Goal: Find specific page/section: Find specific page/section

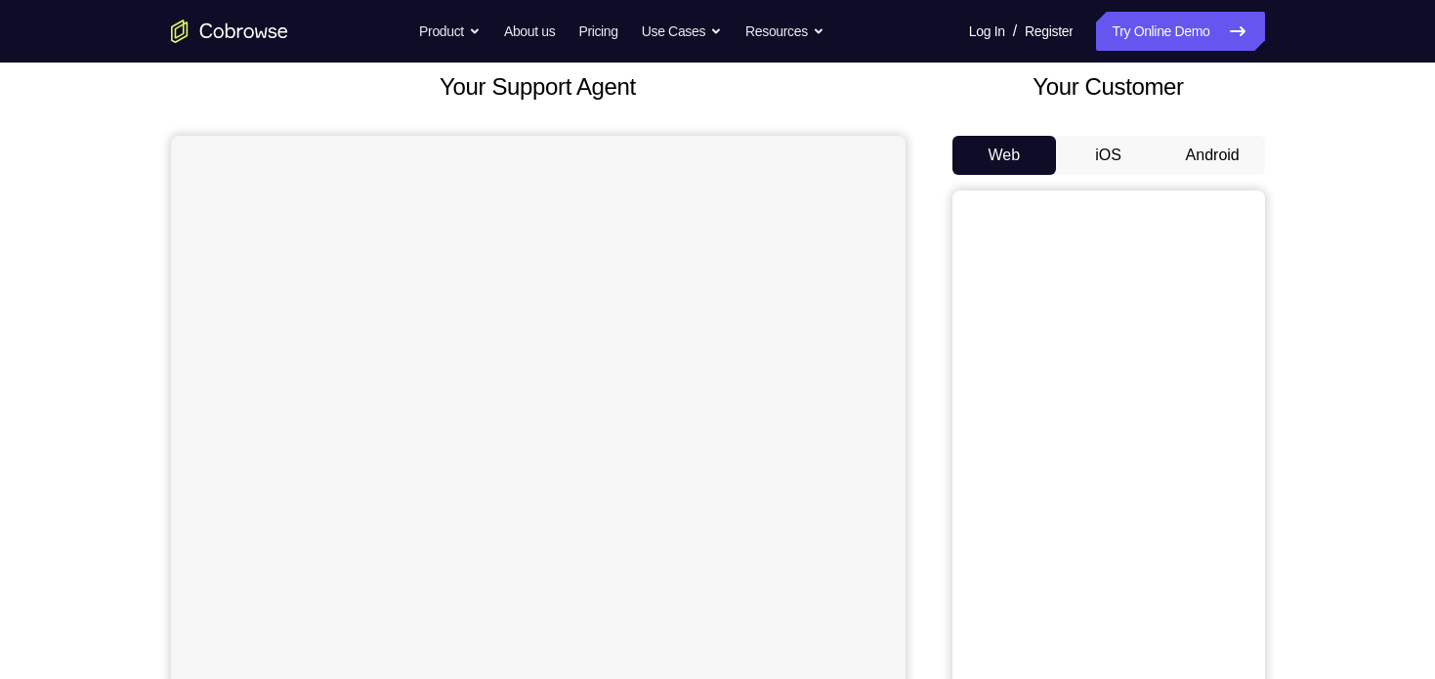
scroll to position [144, 0]
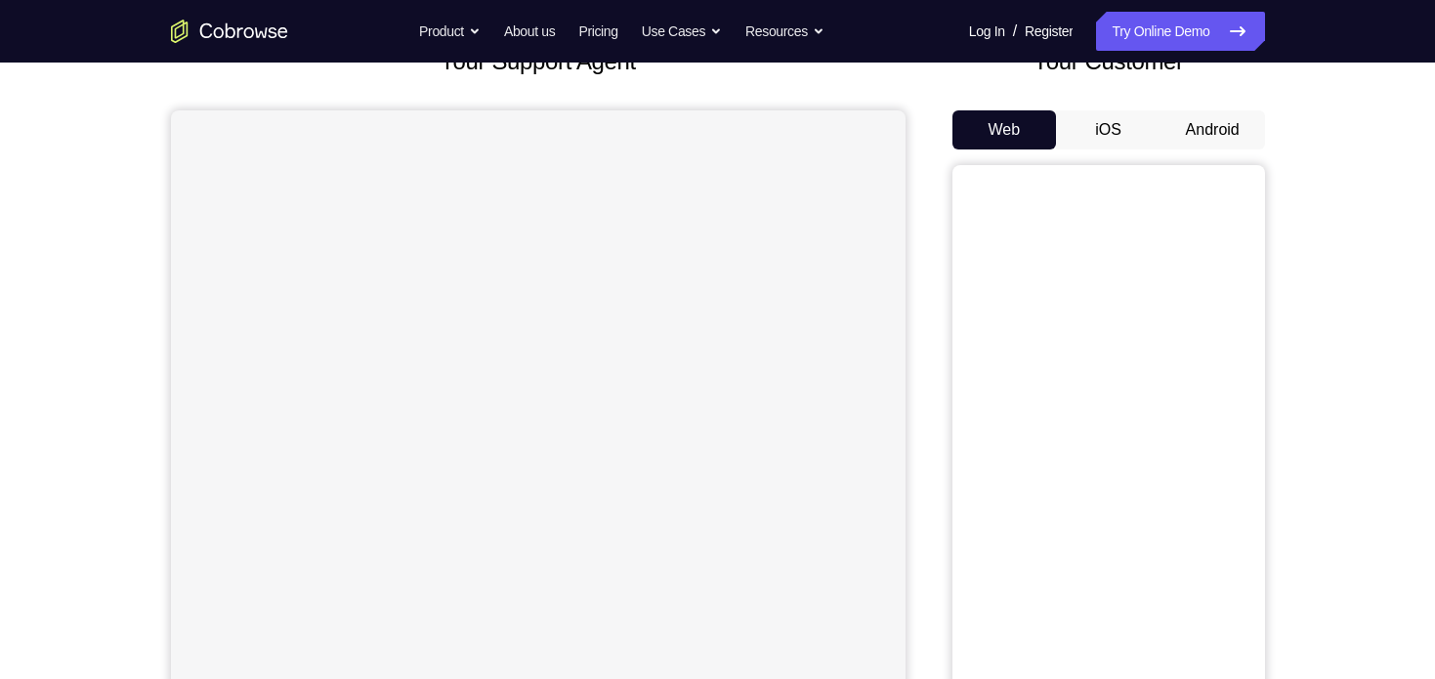
click at [1230, 122] on button "Android" at bounding box center [1213, 129] width 105 height 39
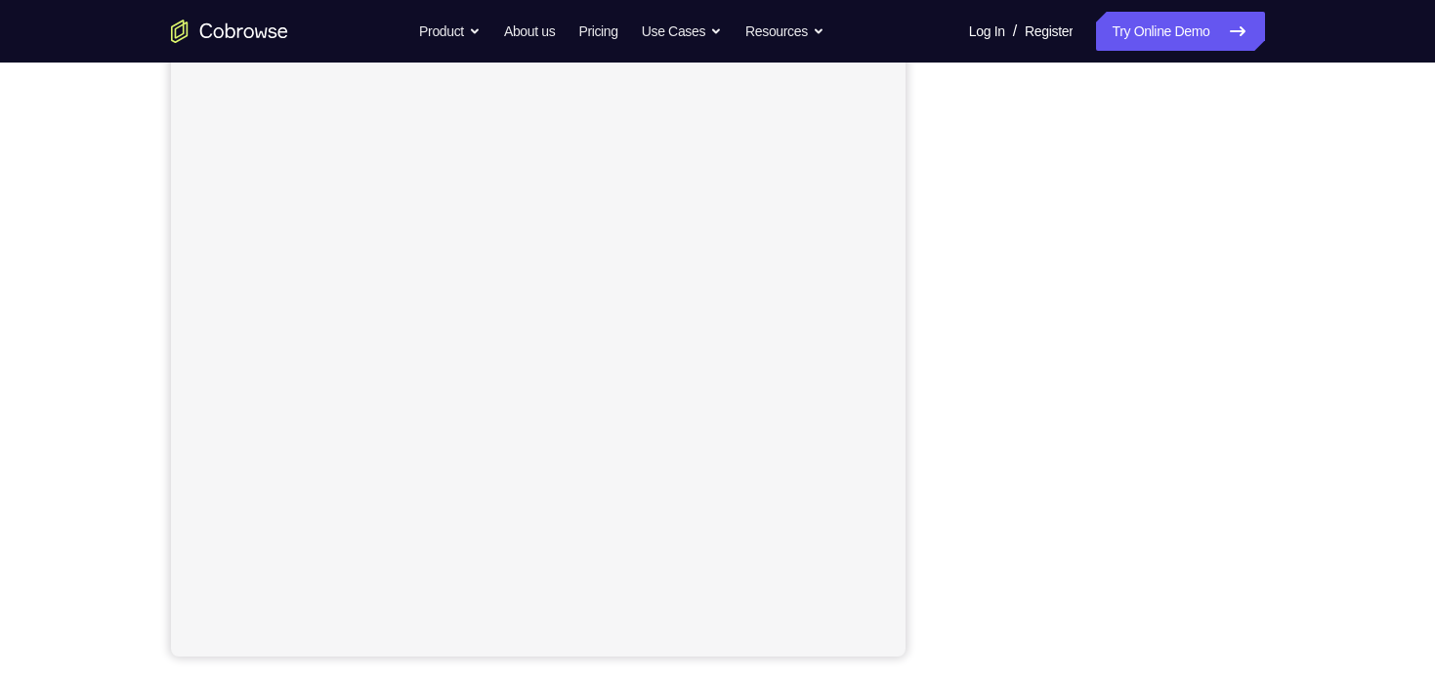
scroll to position [251, 0]
